Goal: Task Accomplishment & Management: Manage account settings

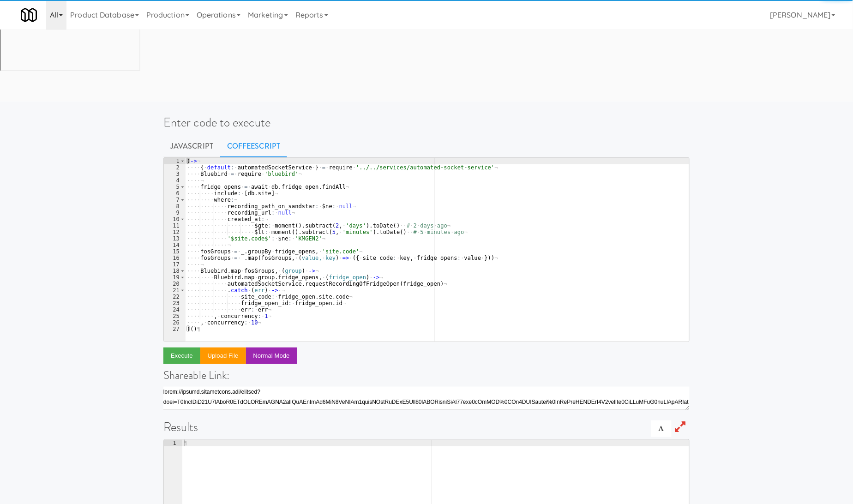
click at [60, 18] on link "All" at bounding box center [56, 15] width 20 height 30
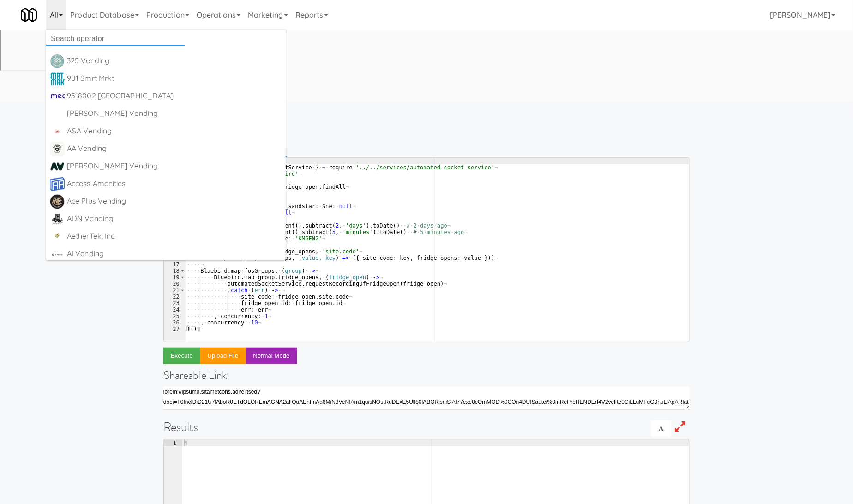
click at [89, 40] on input "text" at bounding box center [115, 39] width 139 height 14
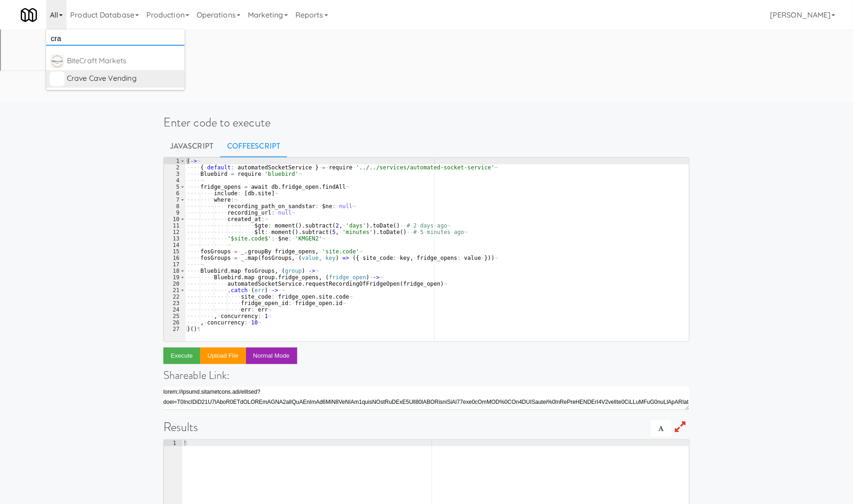
type input "cra"
click at [100, 79] on div "Crave Cave Vending" at bounding box center [124, 79] width 114 height 14
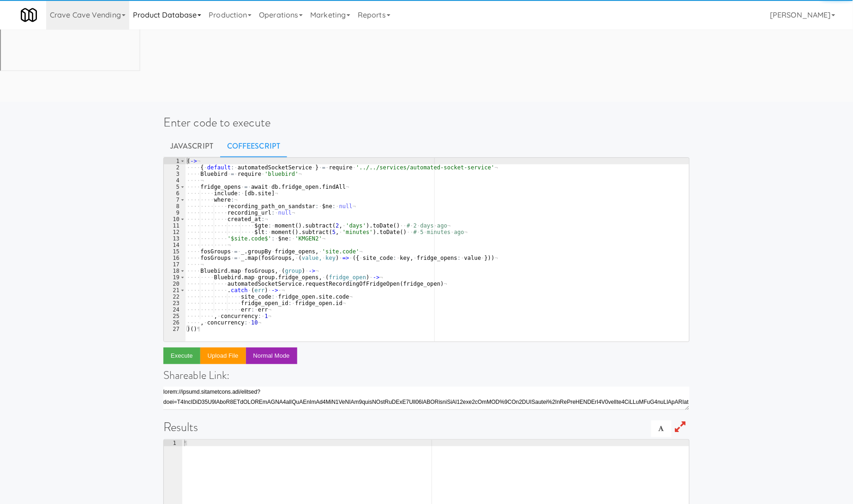
click at [145, 18] on link "Product Database" at bounding box center [167, 15] width 76 height 30
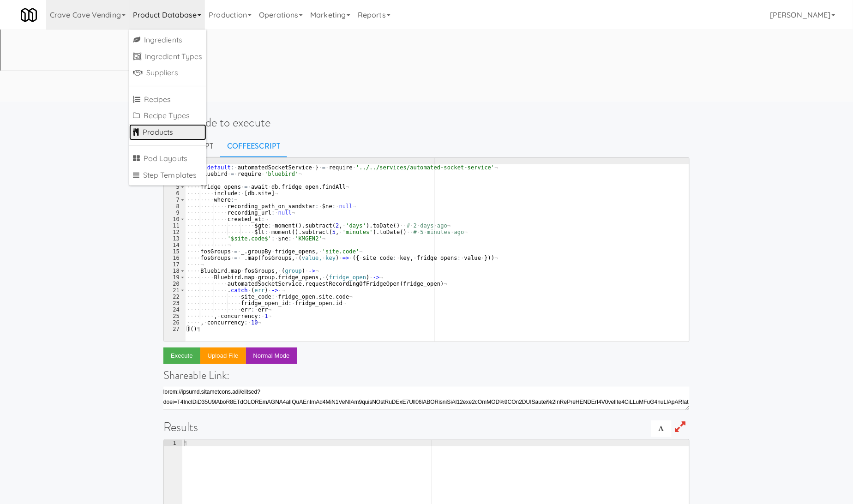
click at [162, 129] on link "Products" at bounding box center [167, 132] width 77 height 17
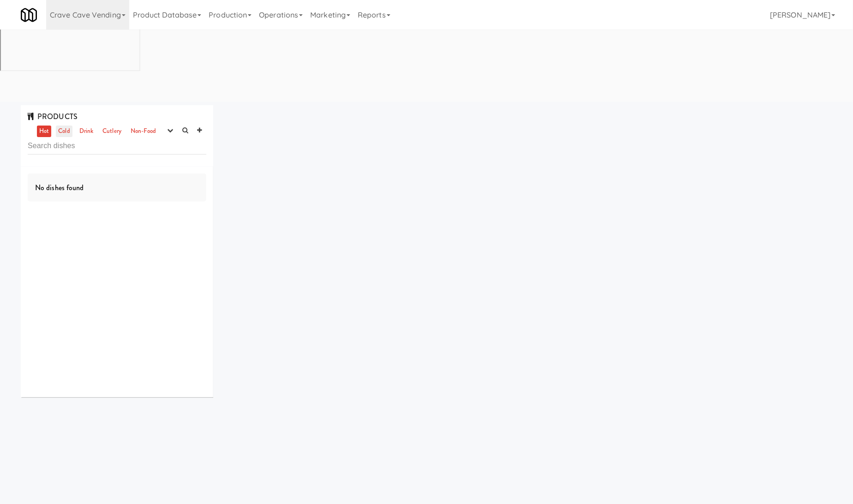
click at [65, 126] on link "Cold" at bounding box center [64, 132] width 16 height 12
click at [169, 127] on icon "button" at bounding box center [170, 130] width 6 height 6
click at [161, 140] on link "experimenting" at bounding box center [141, 148] width 74 height 17
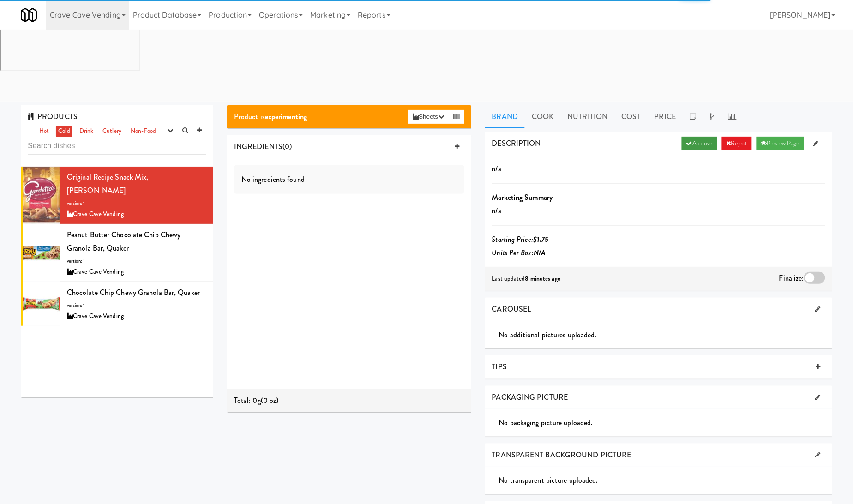
click at [692, 137] on link "Approve" at bounding box center [700, 144] width 36 height 14
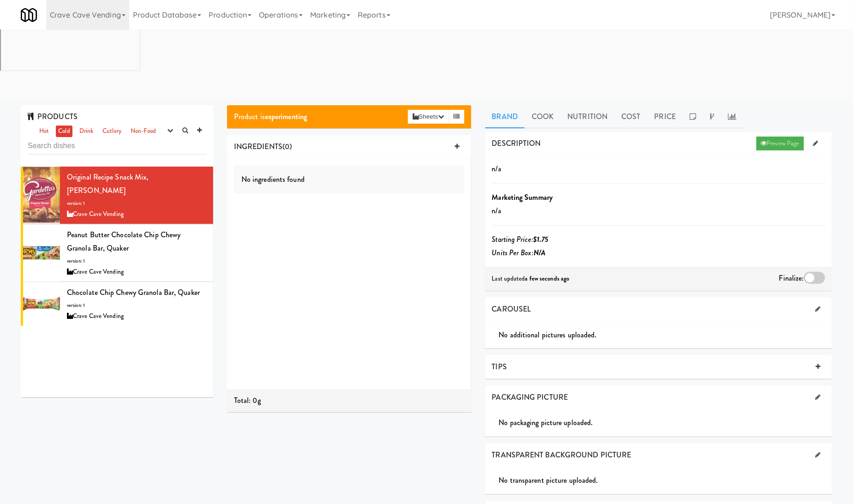
click at [817, 272] on div at bounding box center [814, 278] width 21 height 12
click at [0, 0] on input "checkbox" at bounding box center [0, 0] width 0 height 0
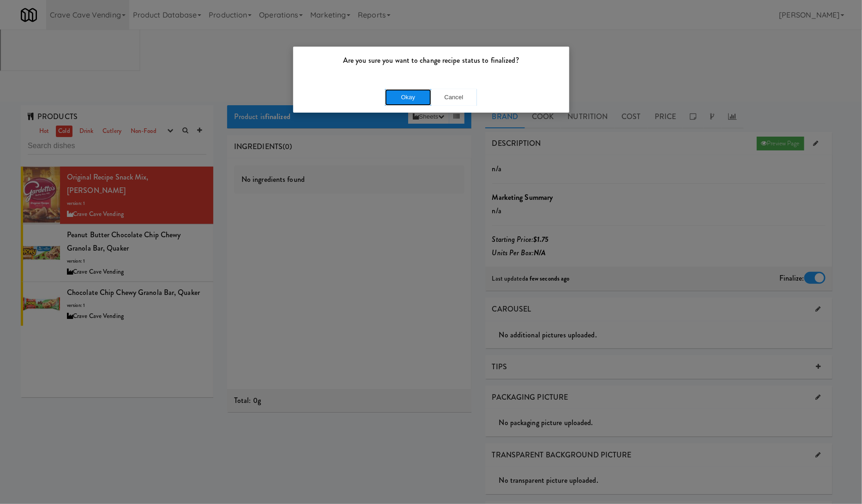
click at [416, 99] on button "Okay" at bounding box center [408, 97] width 46 height 17
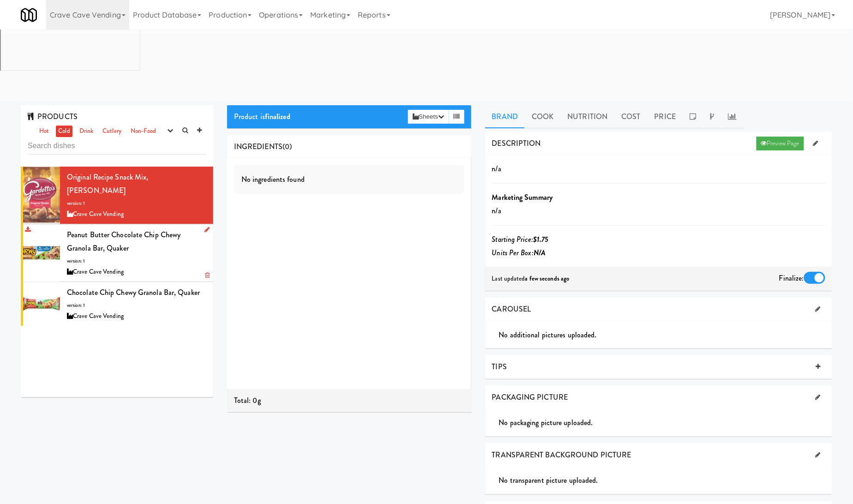
click at [168, 228] on div "Peanut Butter Chocolate Chip Chewy Granola Bar, Quaker version: 1 Crave Cave Ve…" at bounding box center [136, 253] width 139 height 50
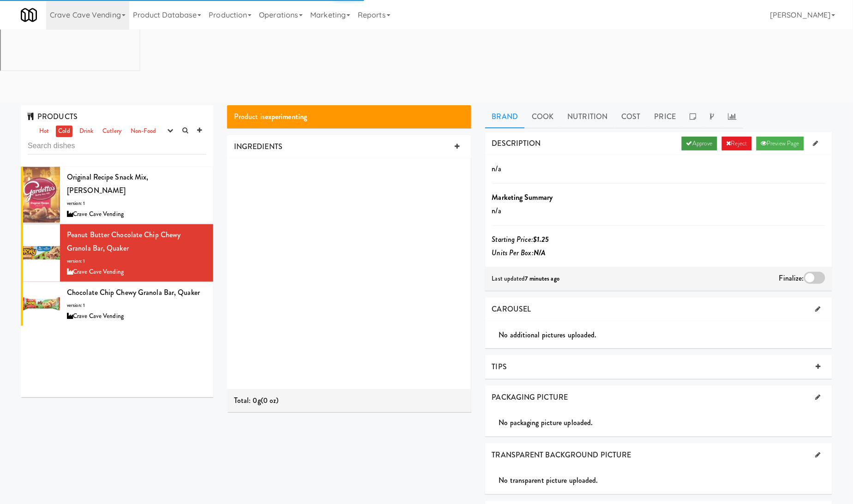
click at [699, 137] on link "Approve" at bounding box center [700, 144] width 36 height 14
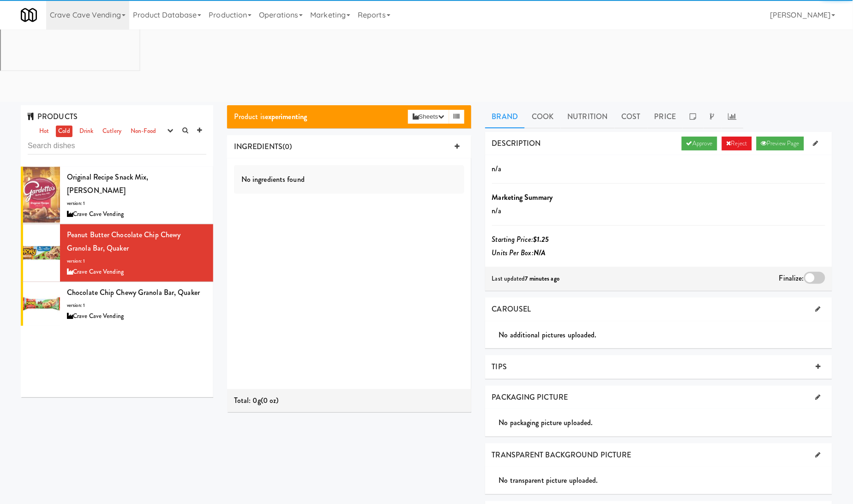
click at [812, 272] on div at bounding box center [814, 278] width 21 height 12
click at [0, 0] on input "checkbox" at bounding box center [0, 0] width 0 height 0
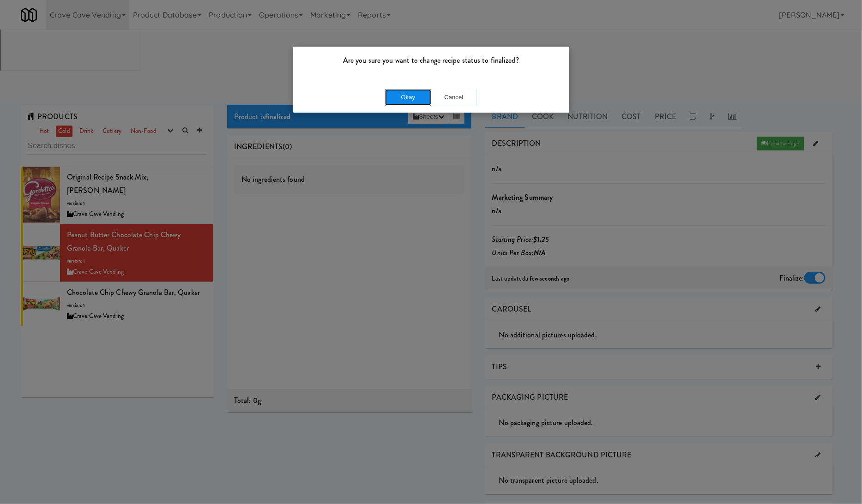
click at [418, 99] on button "Okay" at bounding box center [408, 97] width 46 height 17
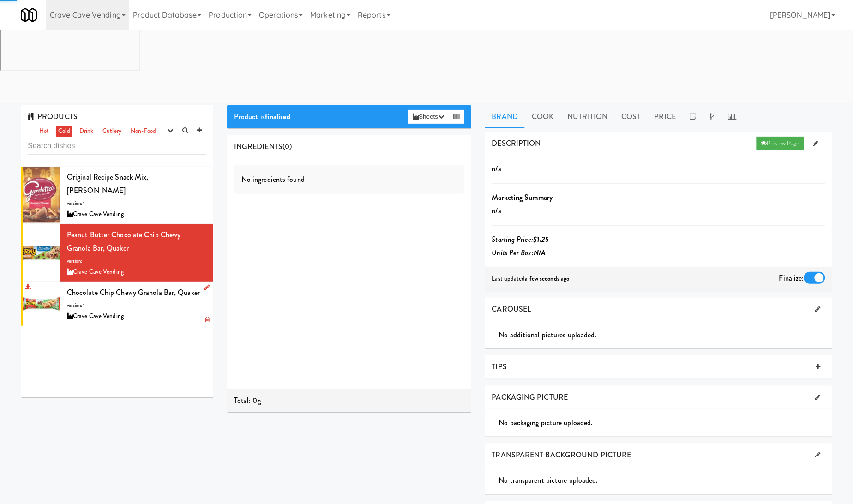
click at [177, 311] on div "Crave Cave Vending" at bounding box center [136, 317] width 139 height 12
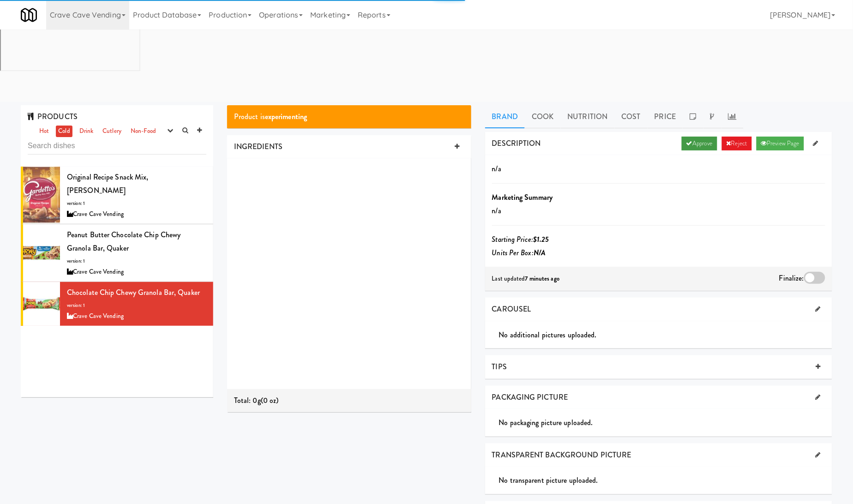
click at [697, 137] on link "Approve" at bounding box center [700, 144] width 36 height 14
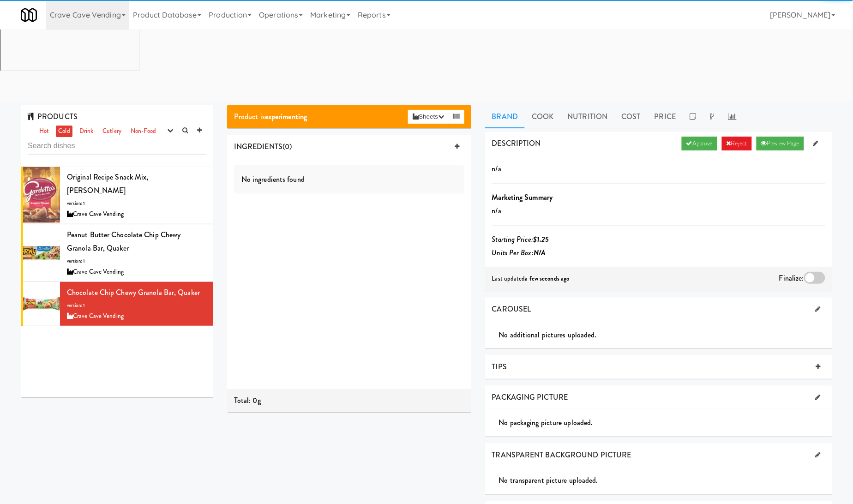
click at [821, 267] on div "Last updated a few seconds ago Finalize:" at bounding box center [658, 279] width 347 height 24
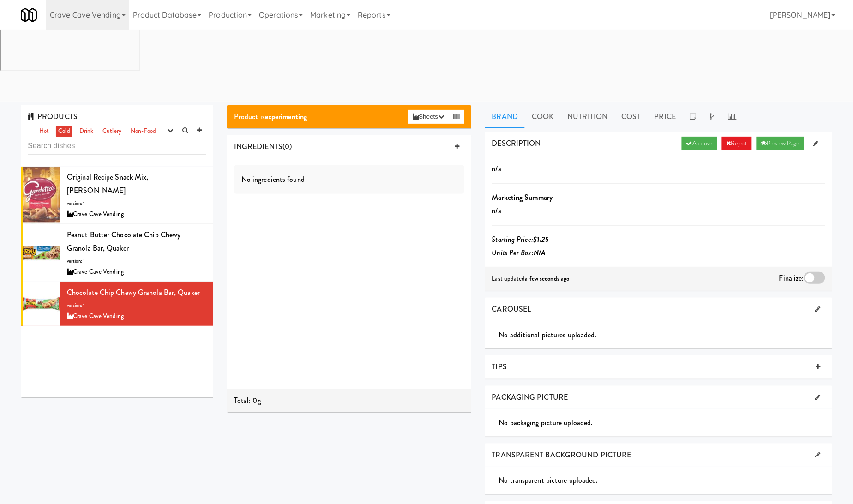
click at [822, 272] on div at bounding box center [814, 278] width 21 height 12
click at [0, 0] on input "checkbox" at bounding box center [0, 0] width 0 height 0
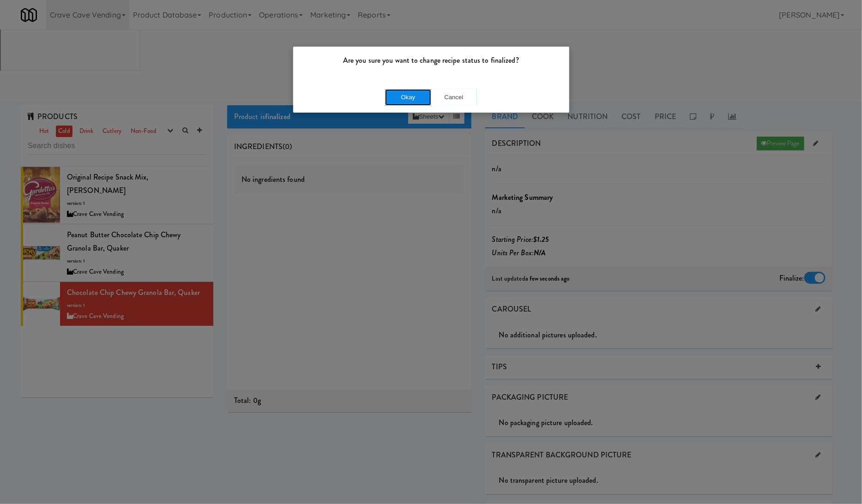
drag, startPoint x: 421, startPoint y: 93, endPoint x: 356, endPoint y: 66, distance: 70.4
click at [420, 93] on button "Okay" at bounding box center [408, 97] width 46 height 17
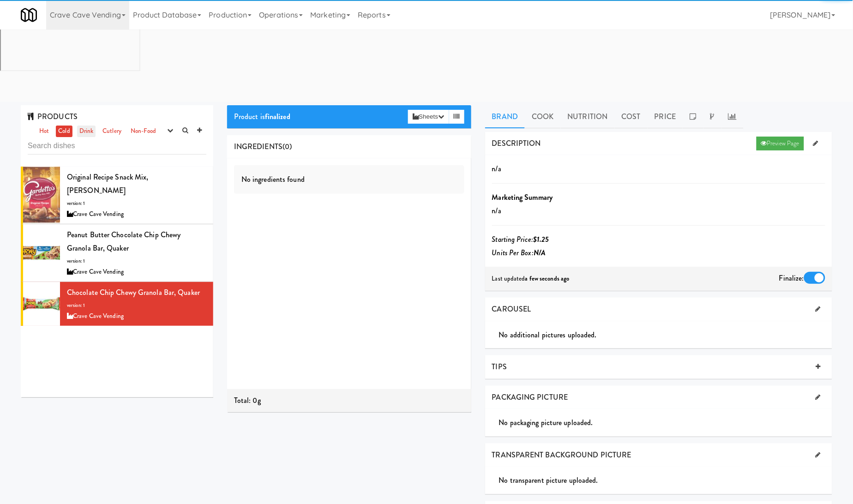
click at [95, 126] on link "Drink" at bounding box center [86, 132] width 19 height 12
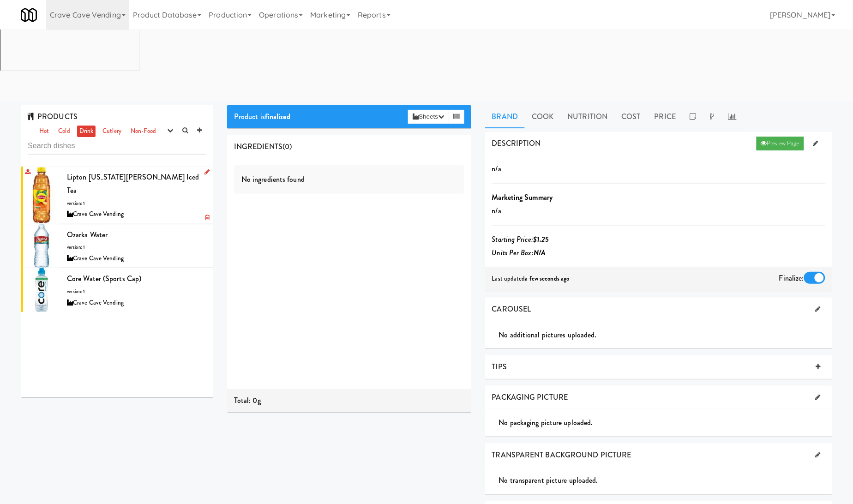
click at [169, 170] on div "Lipton [US_STATE][PERSON_NAME] Iced Tea version: 1 Crave Cave Vending" at bounding box center [136, 195] width 139 height 50
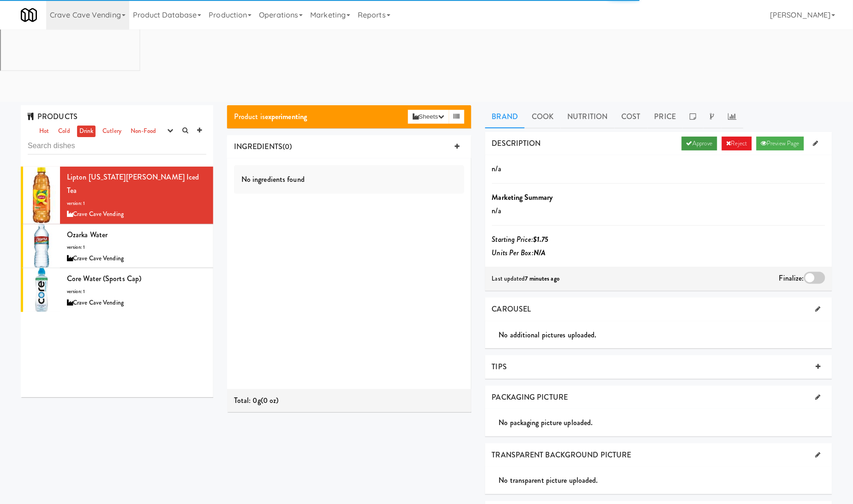
click at [697, 137] on link "Approve" at bounding box center [700, 144] width 36 height 14
click at [820, 272] on div at bounding box center [814, 278] width 21 height 12
click at [0, 0] on input "checkbox" at bounding box center [0, 0] width 0 height 0
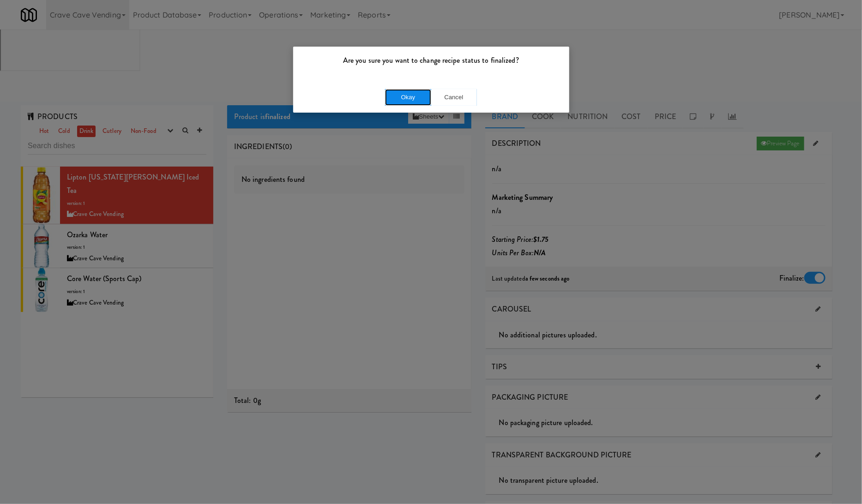
click at [400, 93] on button "Okay" at bounding box center [408, 97] width 46 height 17
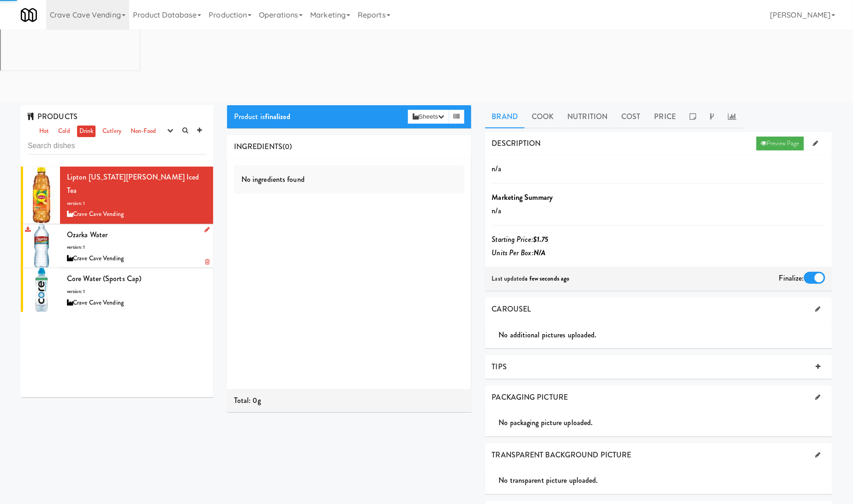
click at [160, 228] on div "Ozarka Water version: 1 Crave Cave Vending" at bounding box center [136, 246] width 139 height 36
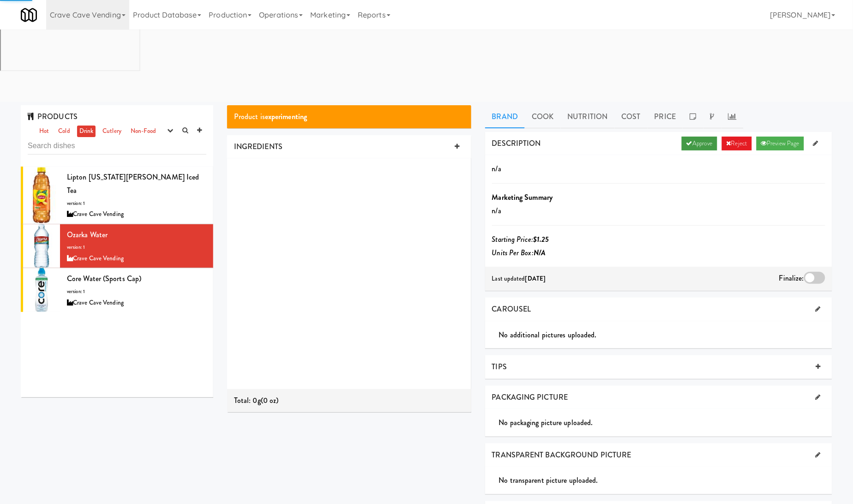
click at [705, 137] on link "Approve" at bounding box center [700, 144] width 36 height 14
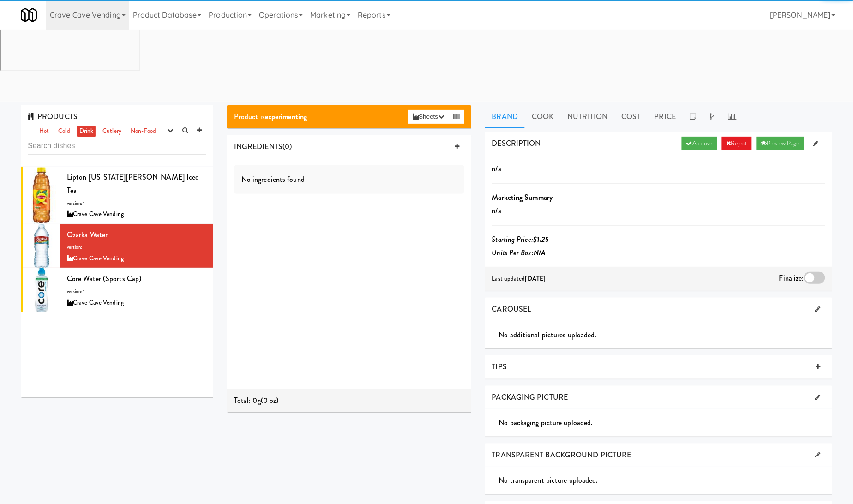
click at [815, 272] on div at bounding box center [814, 278] width 21 height 12
click at [0, 0] on input "checkbox" at bounding box center [0, 0] width 0 height 0
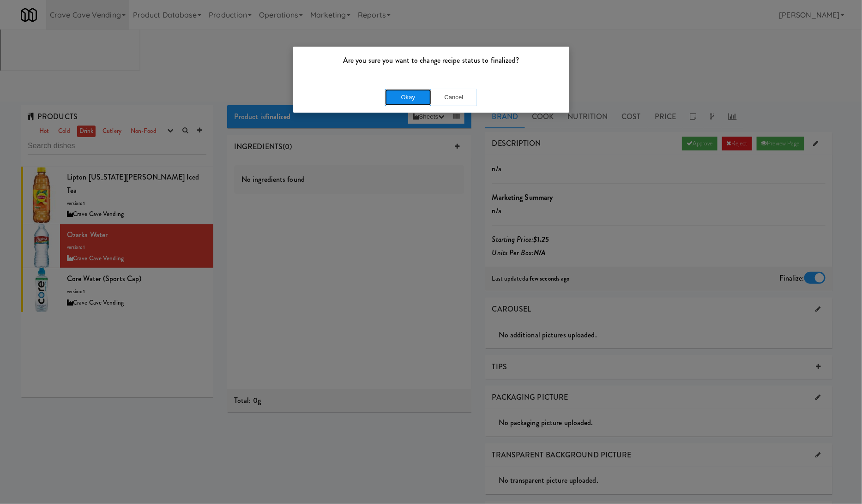
drag, startPoint x: 402, startPoint y: 89, endPoint x: 380, endPoint y: 103, distance: 26.4
click at [401, 89] on button "Okay" at bounding box center [408, 97] width 46 height 17
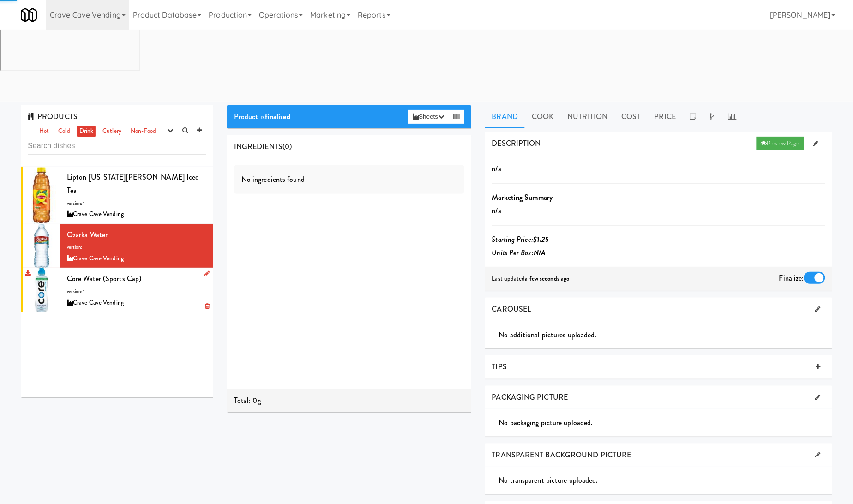
click at [179, 272] on div "Core Water (Sports Cap) version: 1 Crave Cave Vending" at bounding box center [136, 290] width 139 height 36
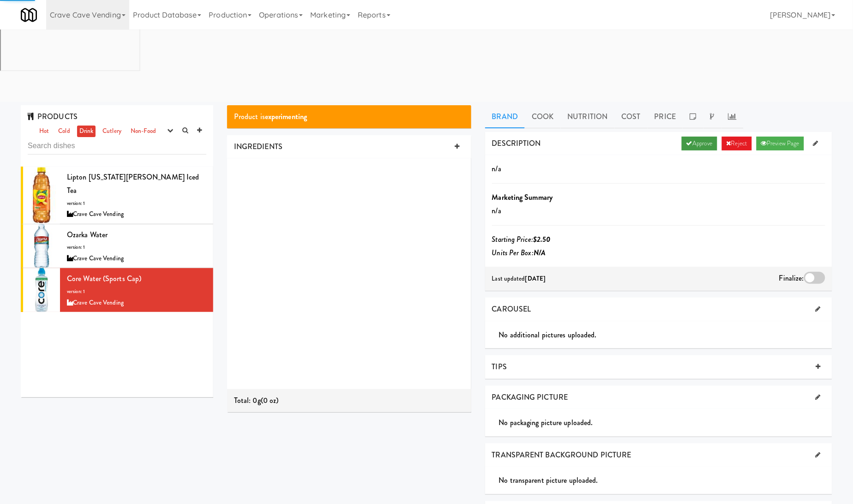
click at [696, 137] on link "Approve" at bounding box center [700, 144] width 36 height 14
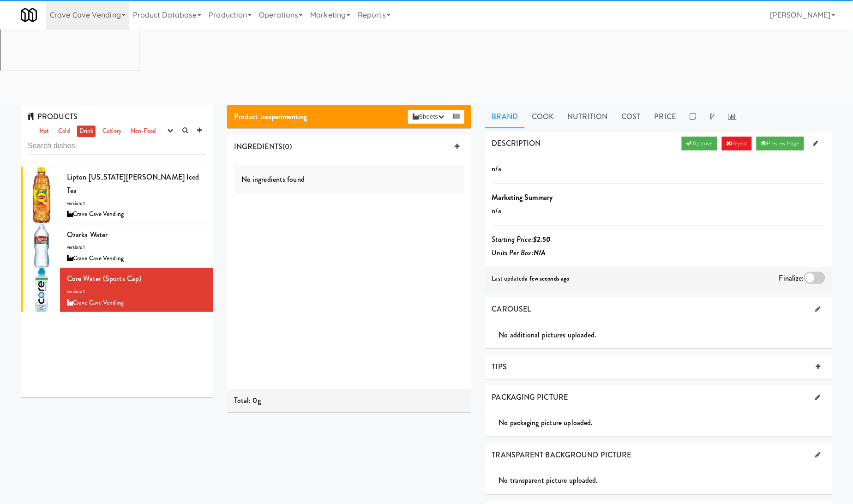
click at [818, 272] on div at bounding box center [814, 278] width 21 height 12
click at [0, 0] on input "checkbox" at bounding box center [0, 0] width 0 height 0
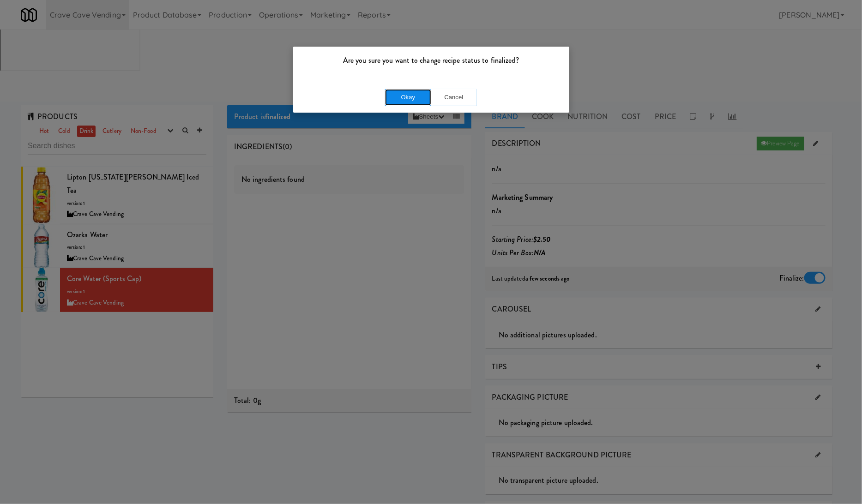
click at [428, 94] on button "Okay" at bounding box center [408, 97] width 46 height 17
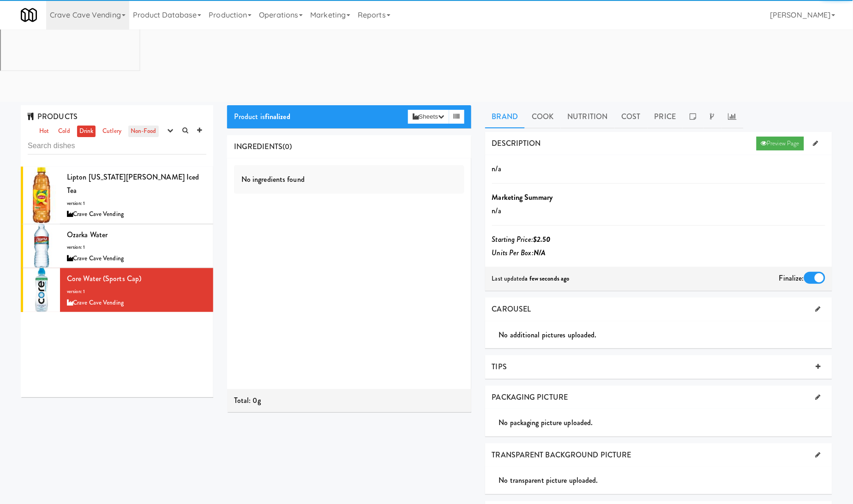
click at [153, 126] on link "Non-Food" at bounding box center [143, 132] width 30 height 12
